Goal: Browse casually: Explore the website without a specific task or goal

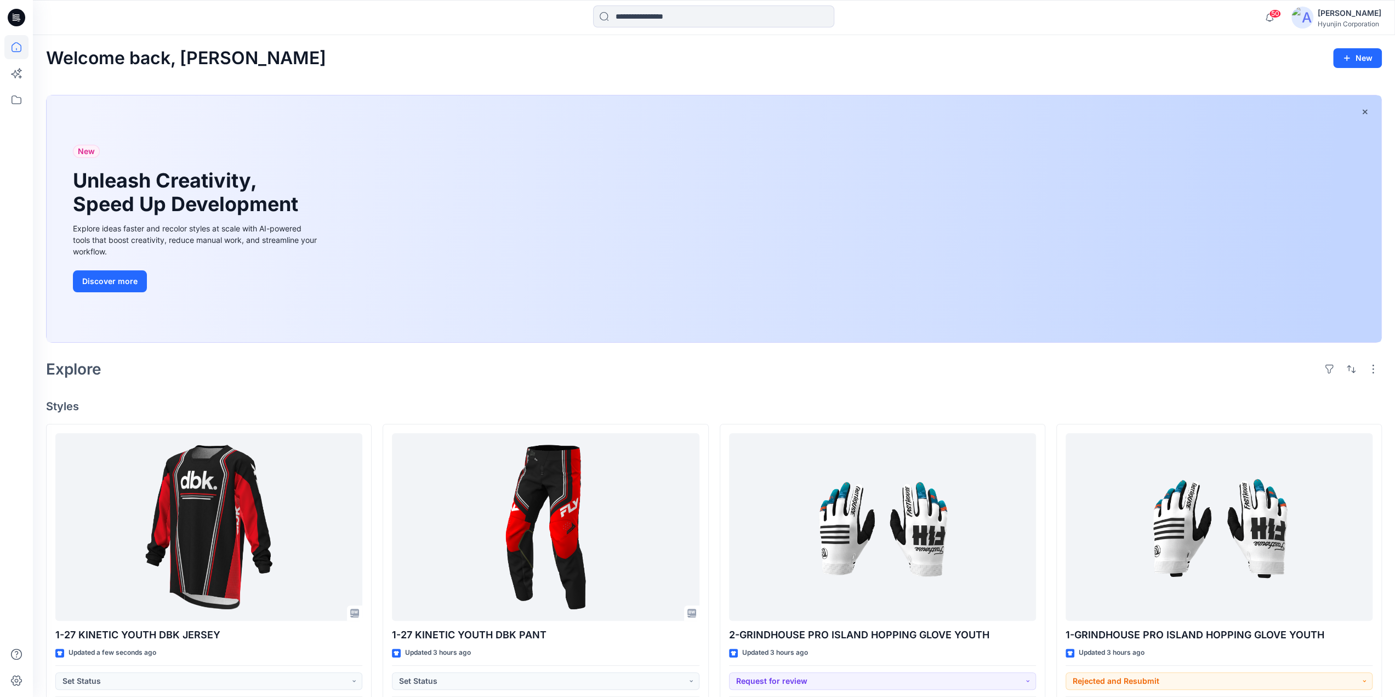
click at [565, 57] on div "Welcome back, [PERSON_NAME]" at bounding box center [714, 58] width 1336 height 20
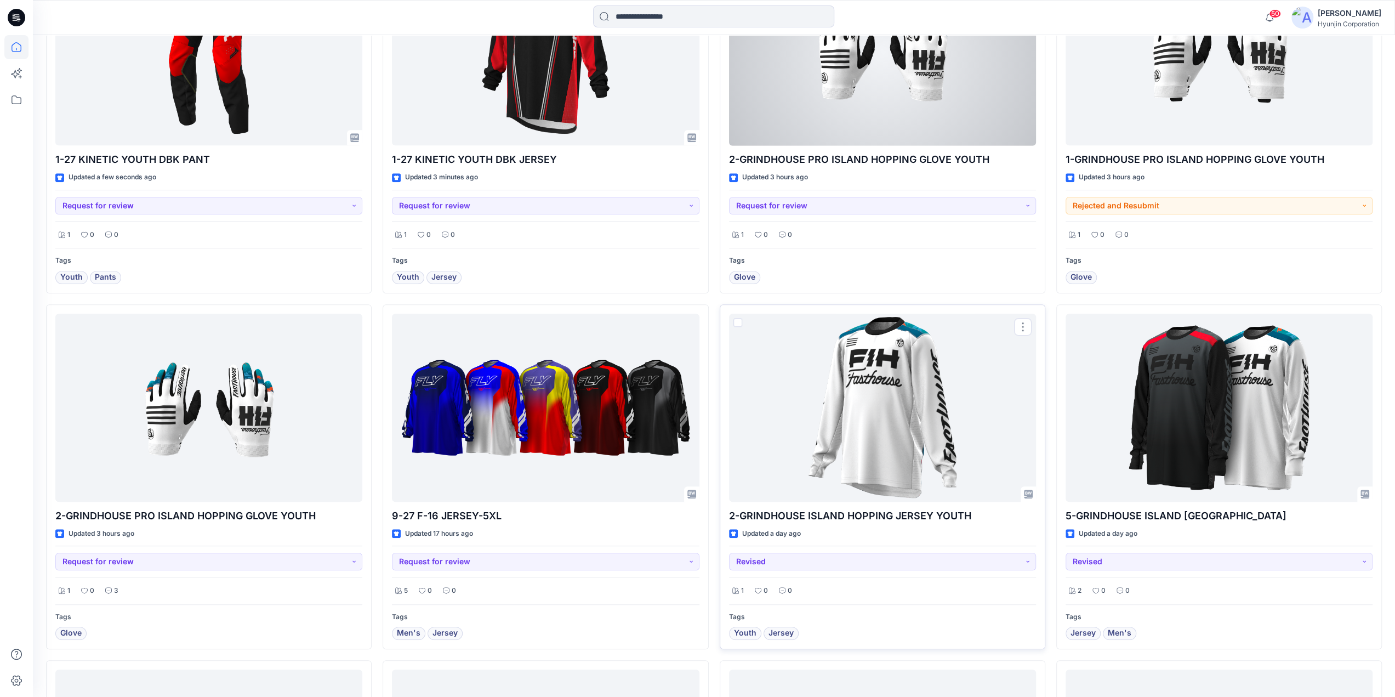
scroll to position [329, 0]
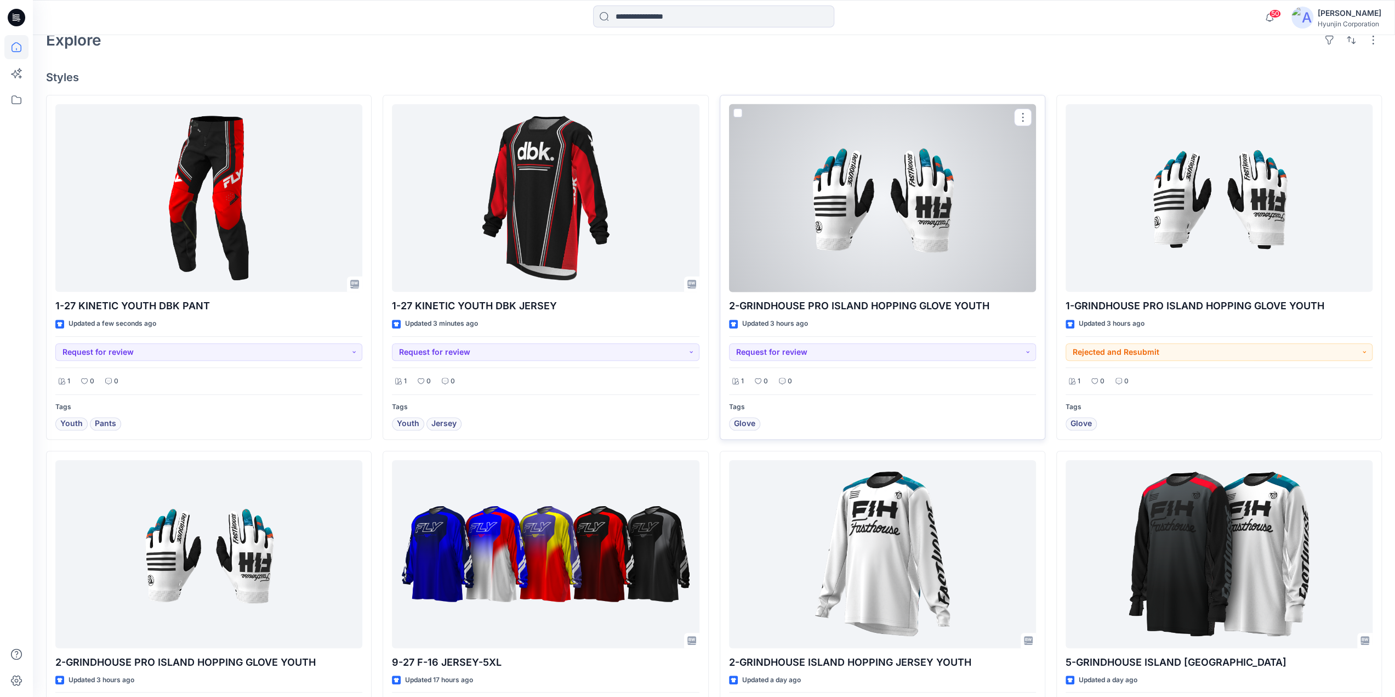
click at [837, 241] on div at bounding box center [882, 198] width 307 height 188
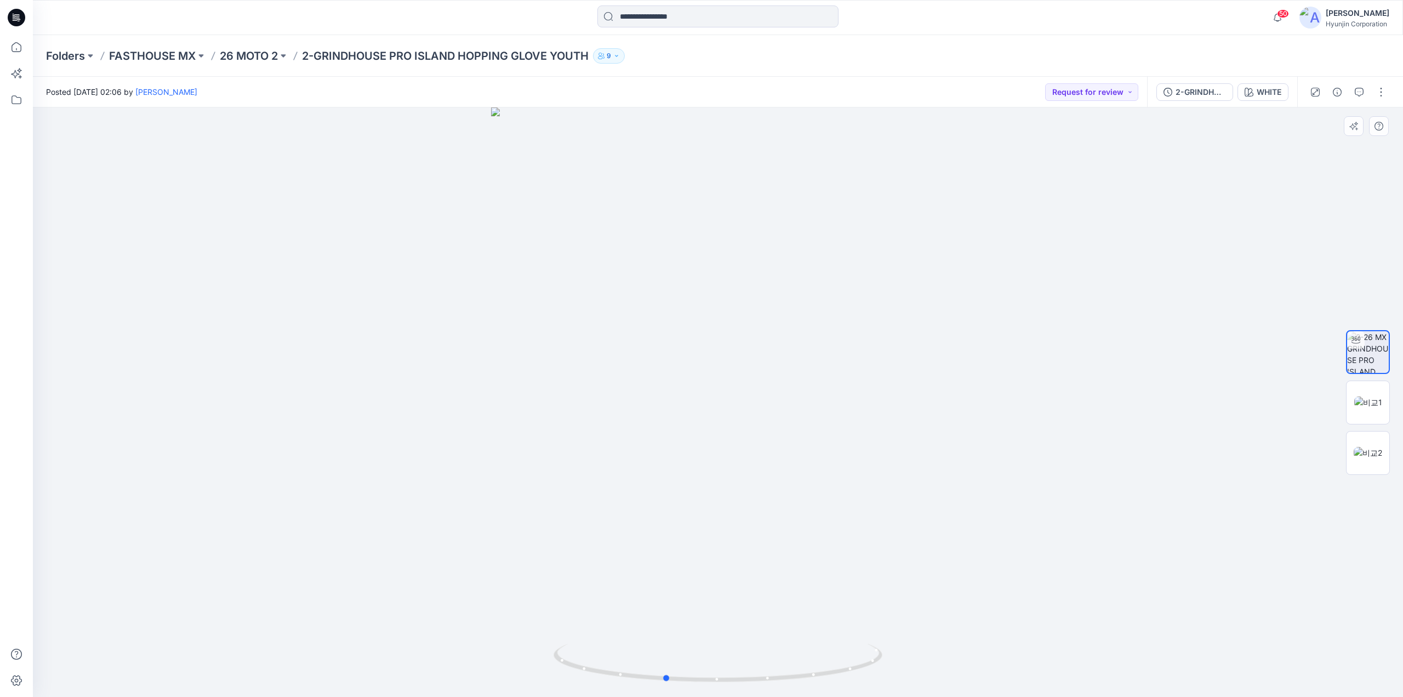
drag, startPoint x: 984, startPoint y: 433, endPoint x: 959, endPoint y: 432, distance: 25.2
click at [959, 432] on div at bounding box center [718, 401] width 1371 height 589
drag, startPoint x: 748, startPoint y: 680, endPoint x: 685, endPoint y: 677, distance: 62.6
click at [685, 677] on icon at bounding box center [720, 664] width 332 height 41
drag, startPoint x: 695, startPoint y: 685, endPoint x: 633, endPoint y: 683, distance: 61.5
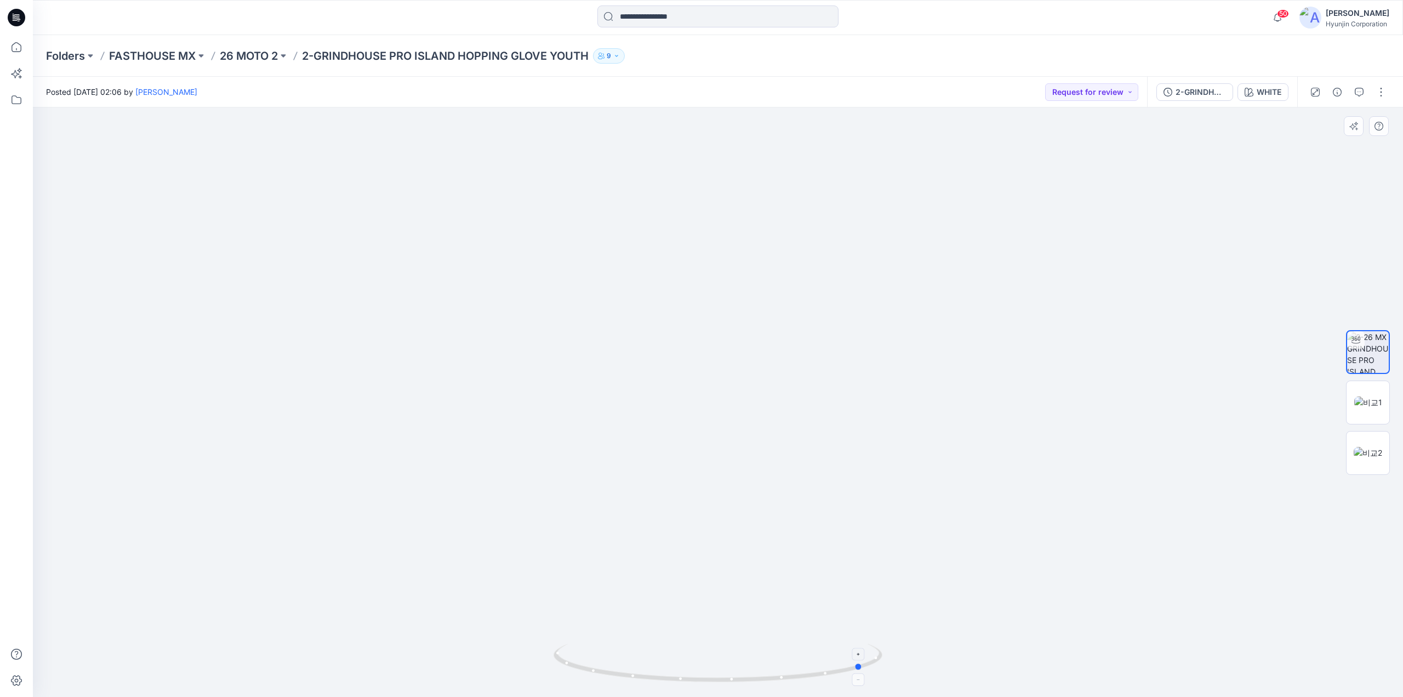
click at [633, 683] on div at bounding box center [718, 669] width 329 height 55
drag, startPoint x: 696, startPoint y: 698, endPoint x: 653, endPoint y: 652, distance: 62.5
click at [770, 696] on html "50 Notifications Vd Team shared 1-27 KINETIC YOUTH DBK SET in 개발평가-FLY RACING (…" at bounding box center [701, 348] width 1403 height 697
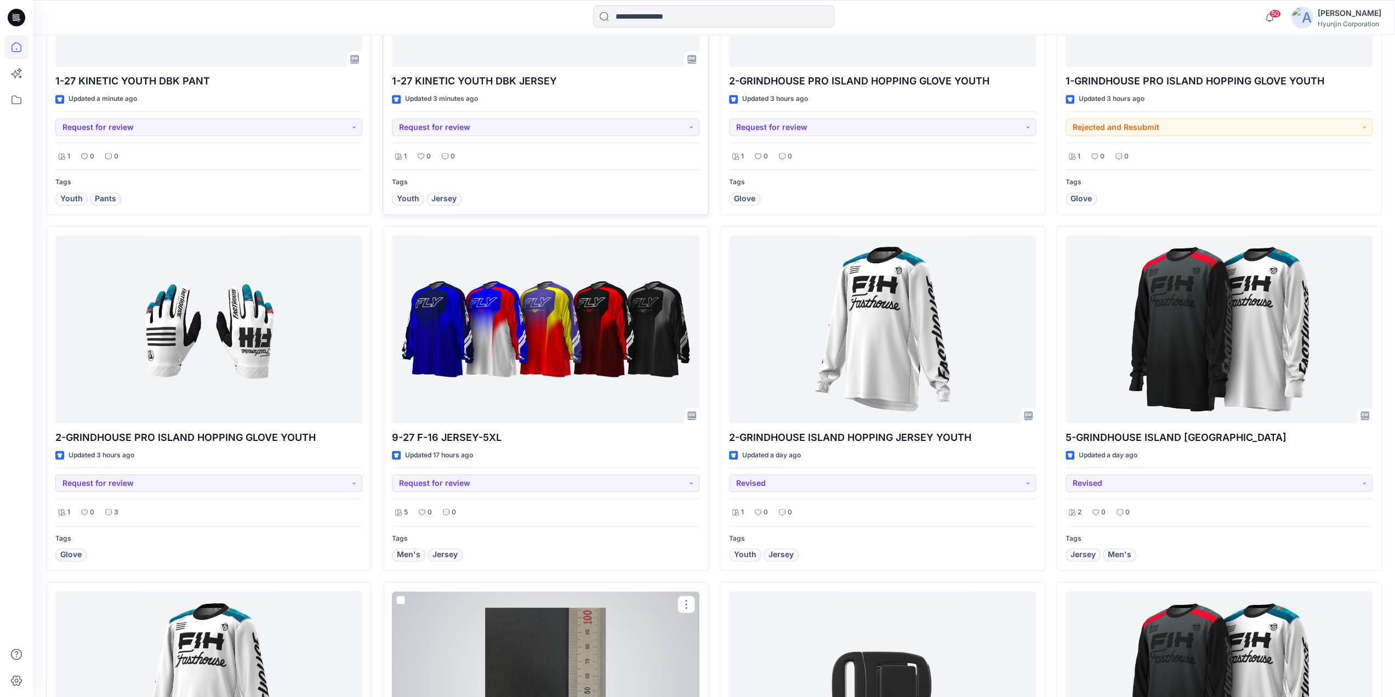
scroll to position [548, 0]
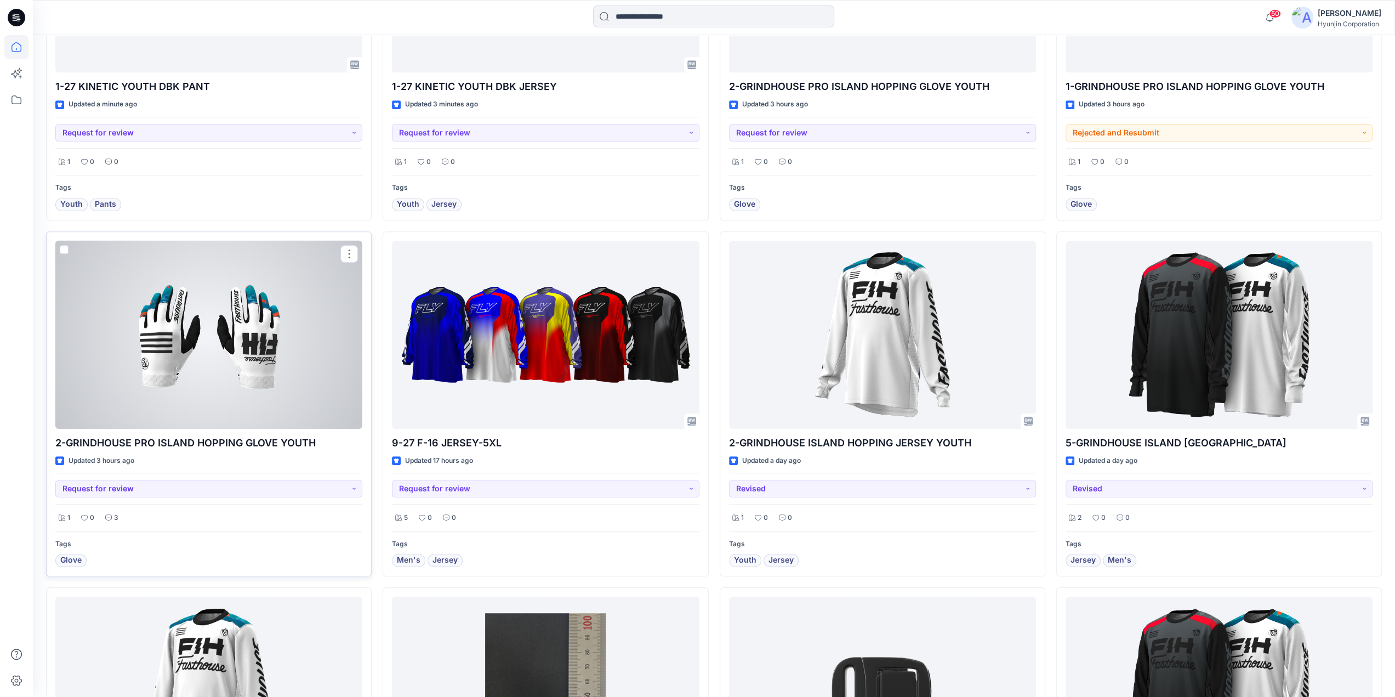
click at [164, 268] on div at bounding box center [208, 335] width 307 height 188
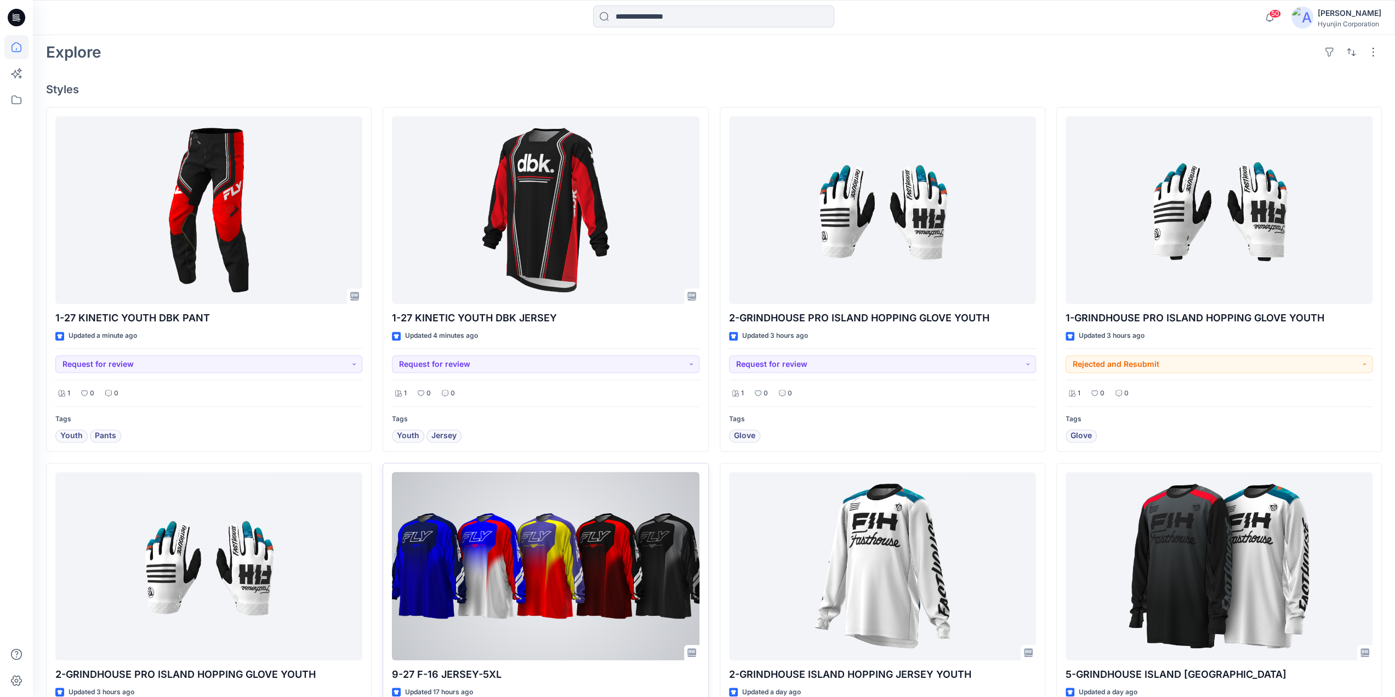
scroll to position [309, 0]
